Goal: Check status: Check status

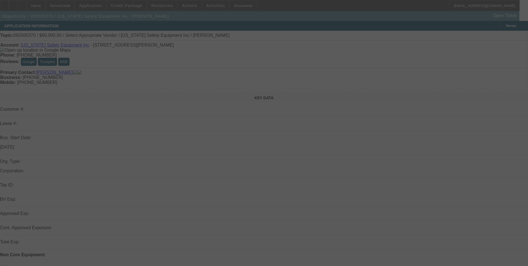
select select "0"
select select "2"
select select "0.1"
select select "4"
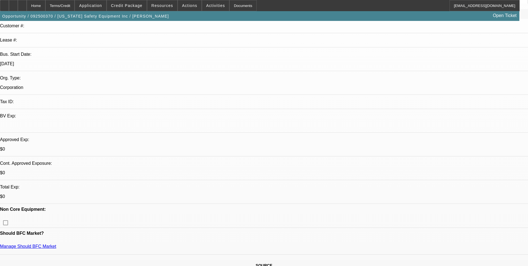
scroll to position [84, 0]
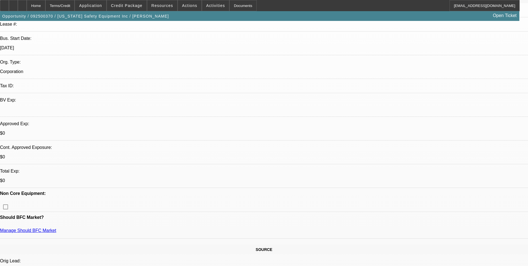
scroll to position [139, 0]
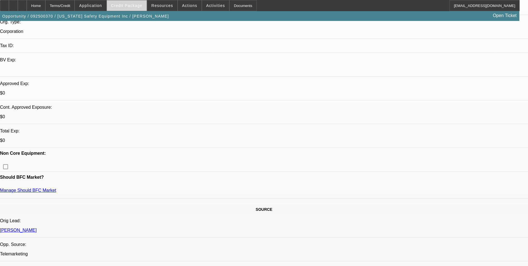
click at [134, 1] on span at bounding box center [127, 5] width 40 height 13
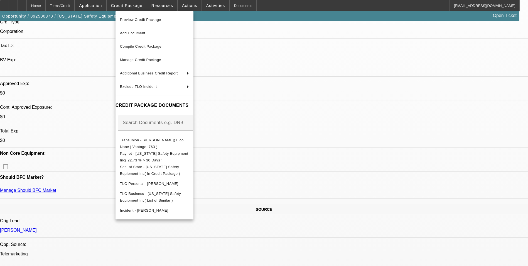
drag, startPoint x: 63, startPoint y: 60, endPoint x: 65, endPoint y: 63, distance: 3.6
click at [63, 60] on div at bounding box center [264, 133] width 528 height 266
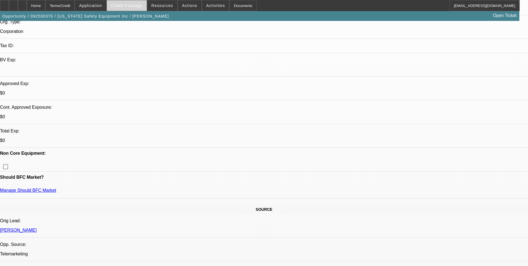
click at [133, 4] on span "Credit Package" at bounding box center [126, 5] width 31 height 4
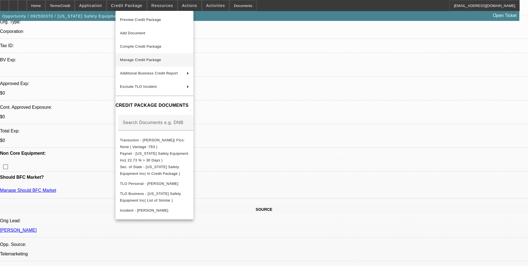
click at [175, 63] on span "Manage Credit Package" at bounding box center [154, 60] width 69 height 7
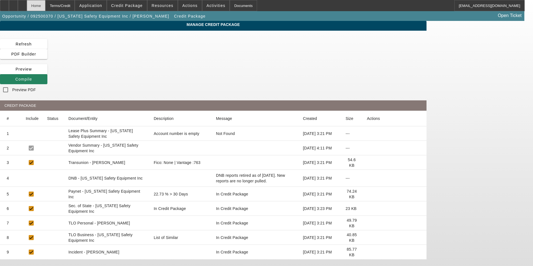
drag, startPoint x: 48, startPoint y: 9, endPoint x: 49, endPoint y: 15, distance: 6.4
click at [45, 9] on div "Home" at bounding box center [36, 5] width 19 height 11
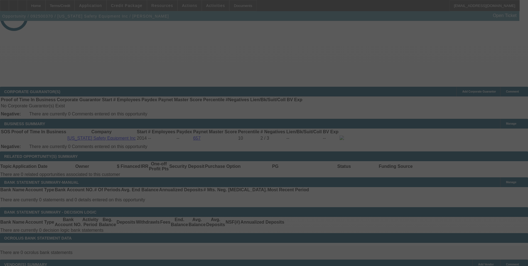
scroll to position [203, 0]
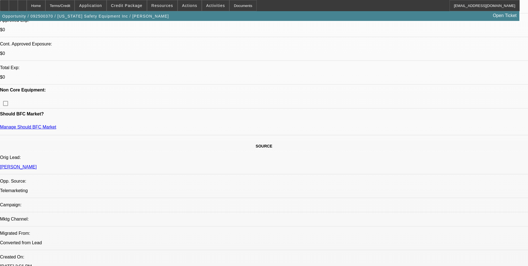
select select "0"
select select "2"
select select "0.1"
select select "4"
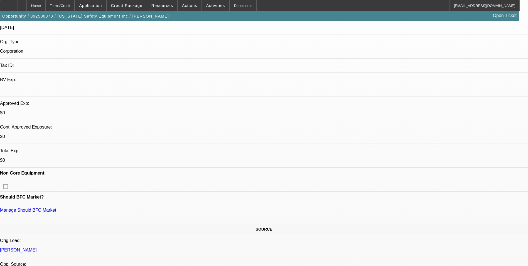
scroll to position [119, 0]
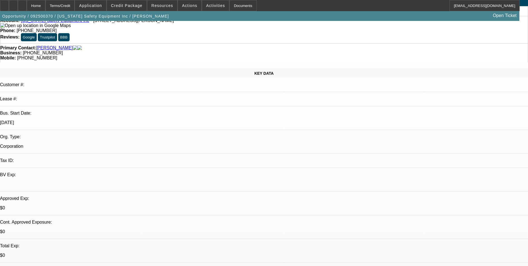
scroll to position [0, 0]
